Goal: Task Accomplishment & Management: Manage account settings

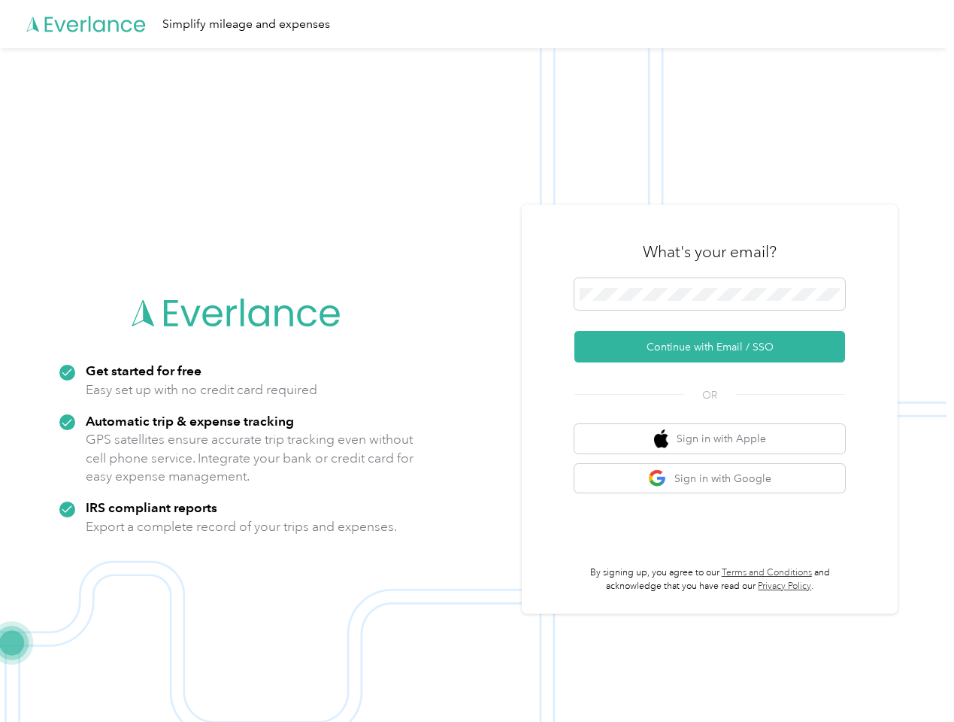
click at [477, 361] on img at bounding box center [473, 409] width 947 height 722
click at [477, 24] on div "Simplify mileage and expenses" at bounding box center [473, 24] width 947 height 48
click at [716, 347] on button "Continue with Email / SSO" at bounding box center [710, 347] width 271 height 32
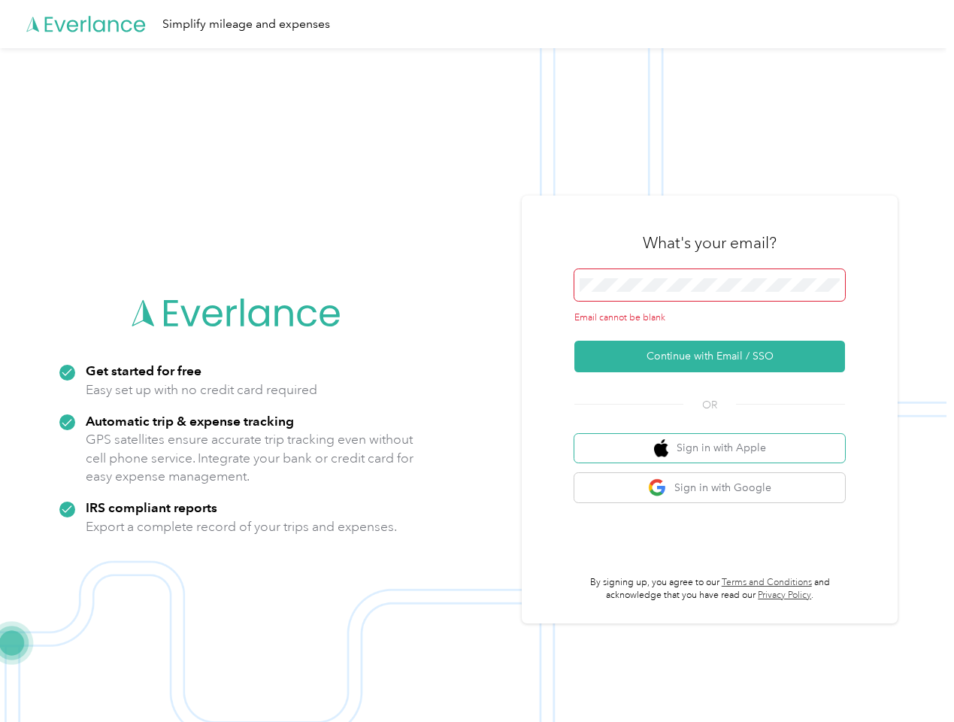
click at [716, 439] on button "Sign in with Apple" at bounding box center [710, 448] width 271 height 29
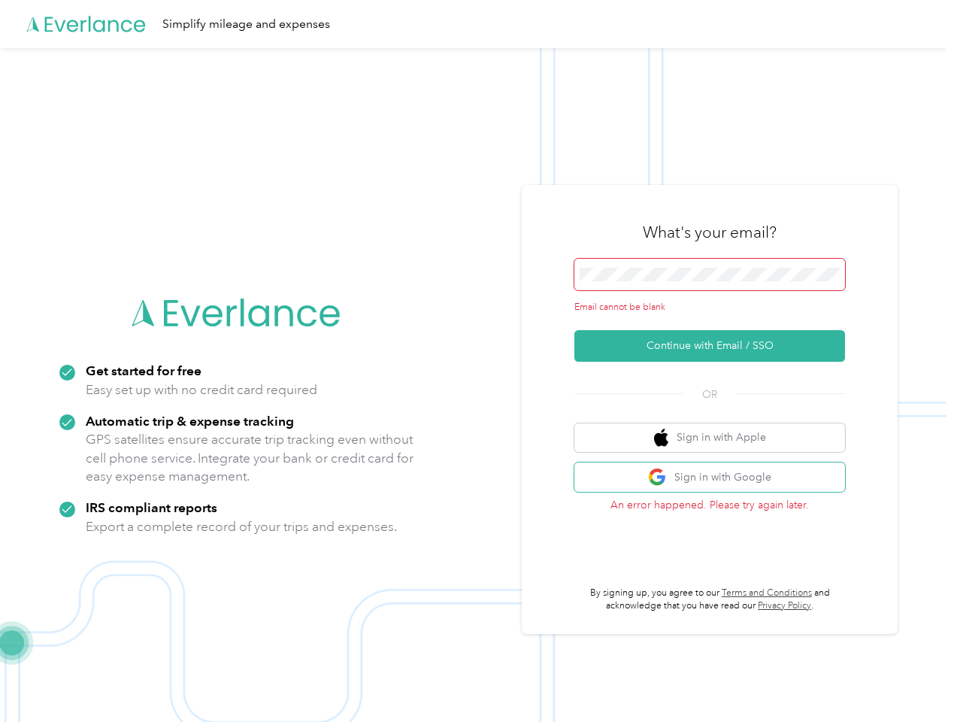
click at [716, 478] on button "Sign in with Google" at bounding box center [710, 477] width 271 height 29
